Goal: Task Accomplishment & Management: Manage account settings

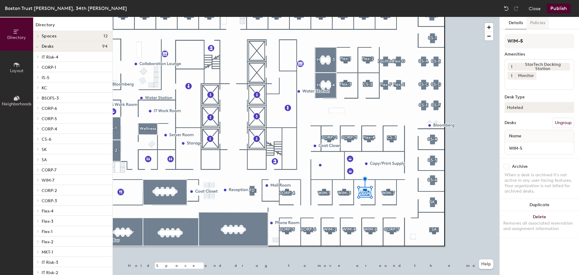
click at [538, 23] on button "Policies" at bounding box center [538, 23] width 22 height 12
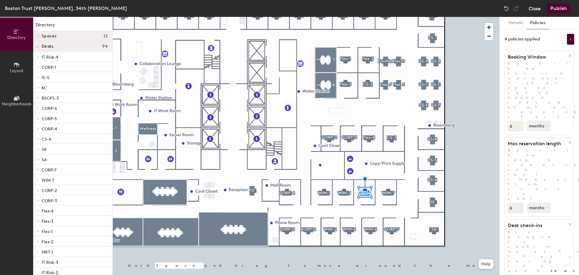
click at [537, 10] on button "Close" at bounding box center [535, 9] width 12 height 10
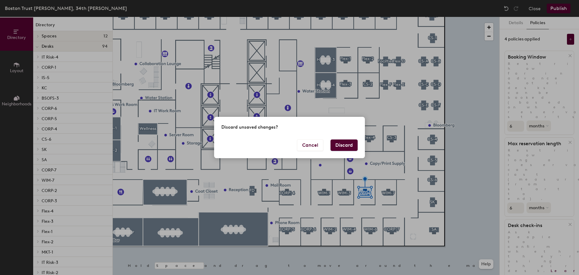
click at [345, 145] on button "Discard" at bounding box center [344, 144] width 27 height 11
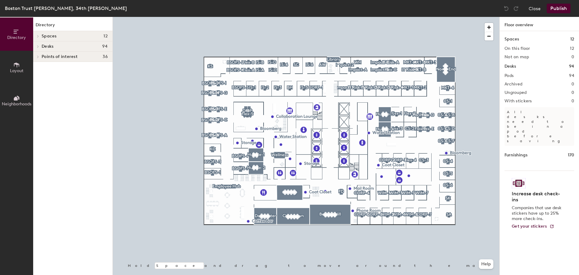
click at [422, 17] on div at bounding box center [306, 17] width 387 height 0
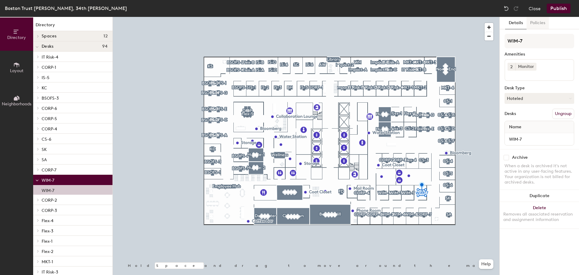
click at [537, 22] on button "Policies" at bounding box center [538, 23] width 22 height 12
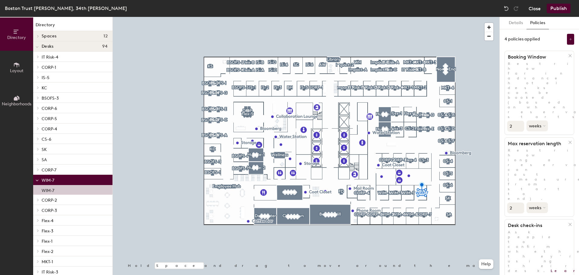
click at [533, 11] on button "Close" at bounding box center [535, 9] width 12 height 10
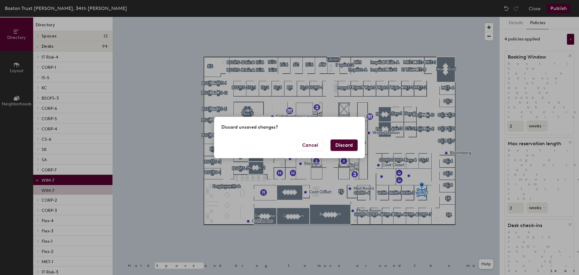
click at [346, 147] on button "Discard" at bounding box center [344, 144] width 27 height 11
